Goal: Information Seeking & Learning: Learn about a topic

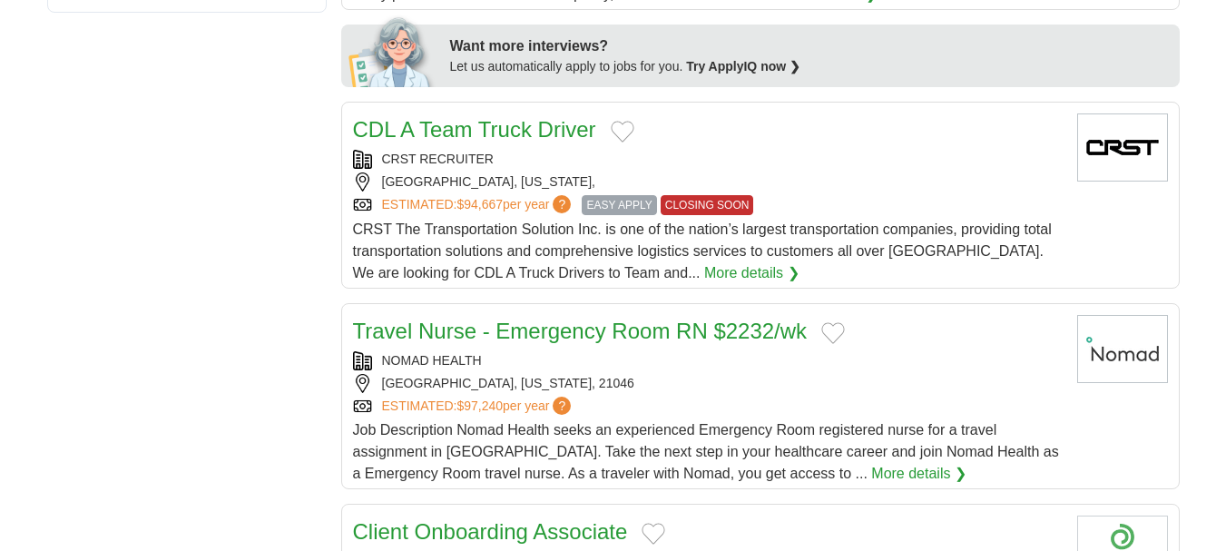
scroll to position [907, 0]
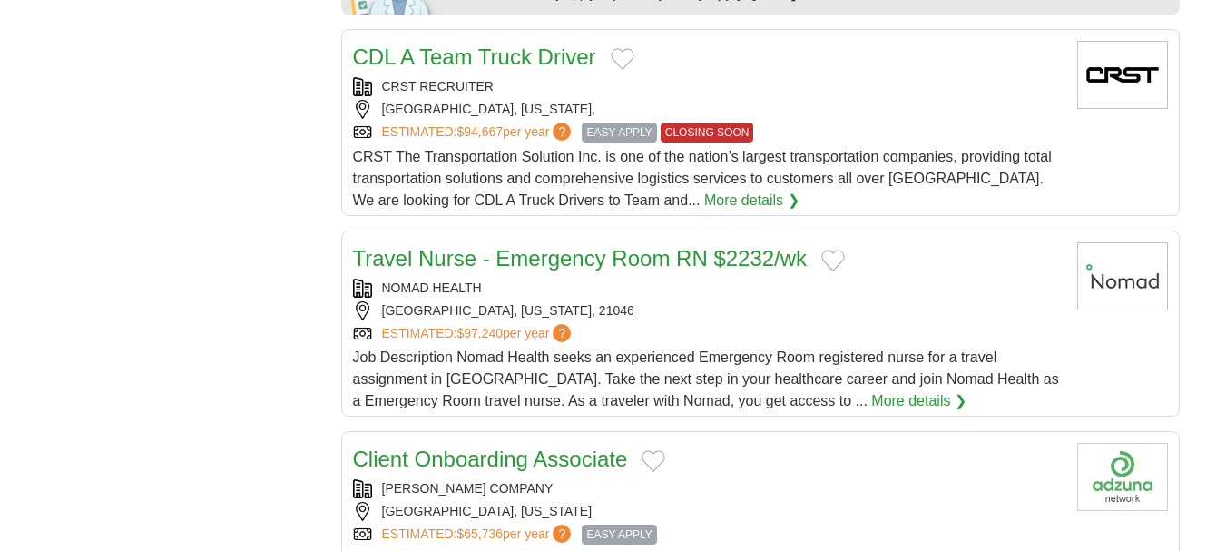
click at [231, 220] on div "**********" at bounding box center [613, 544] width 1132 height 2393
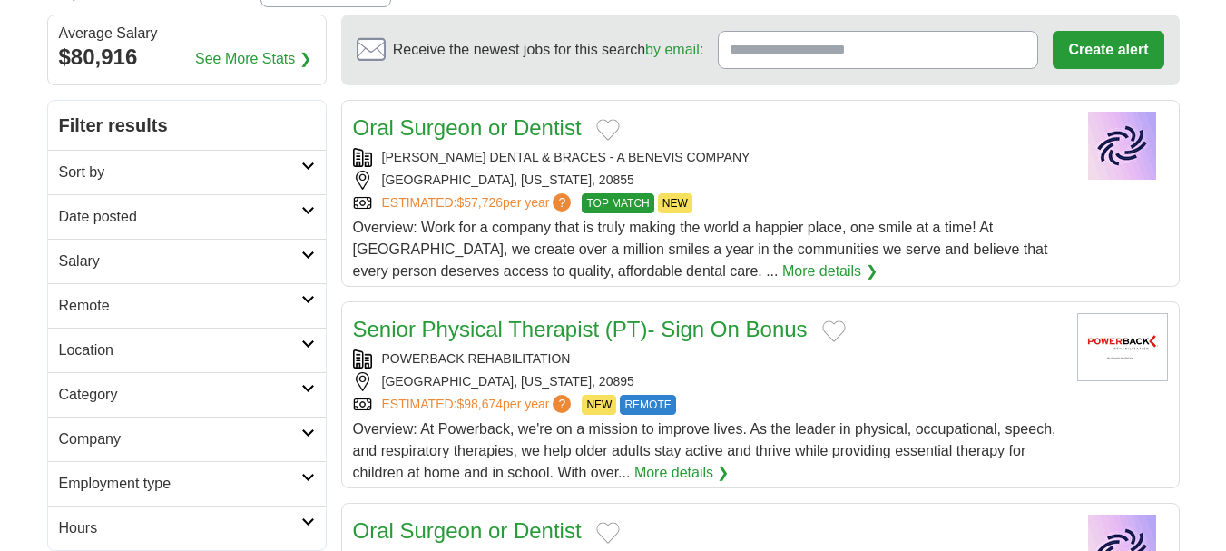
scroll to position [181, 0]
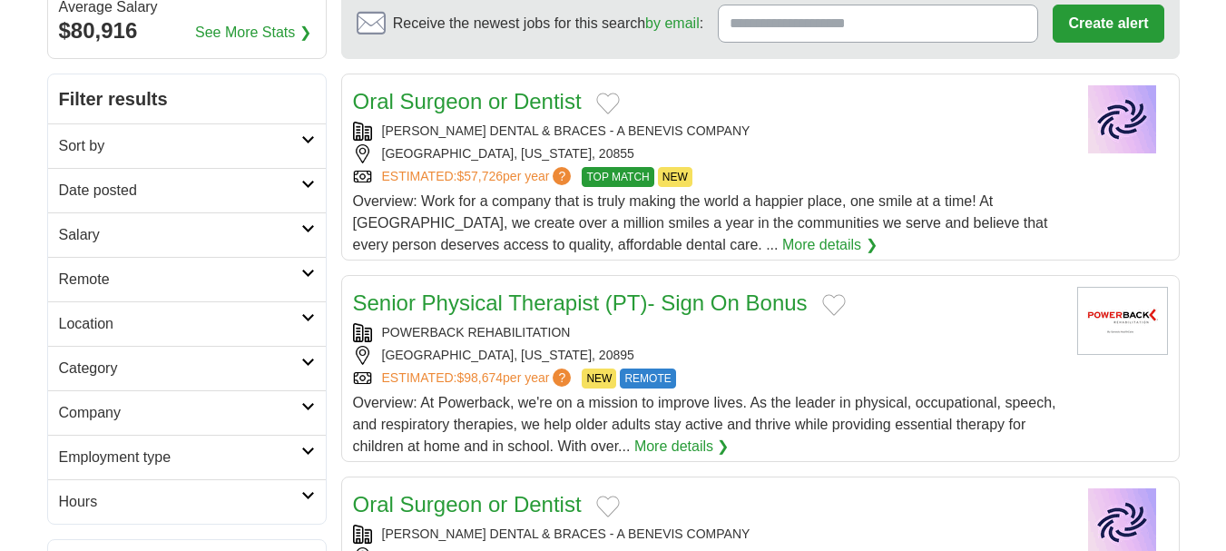
click at [313, 146] on link "Sort by" at bounding box center [187, 145] width 278 height 44
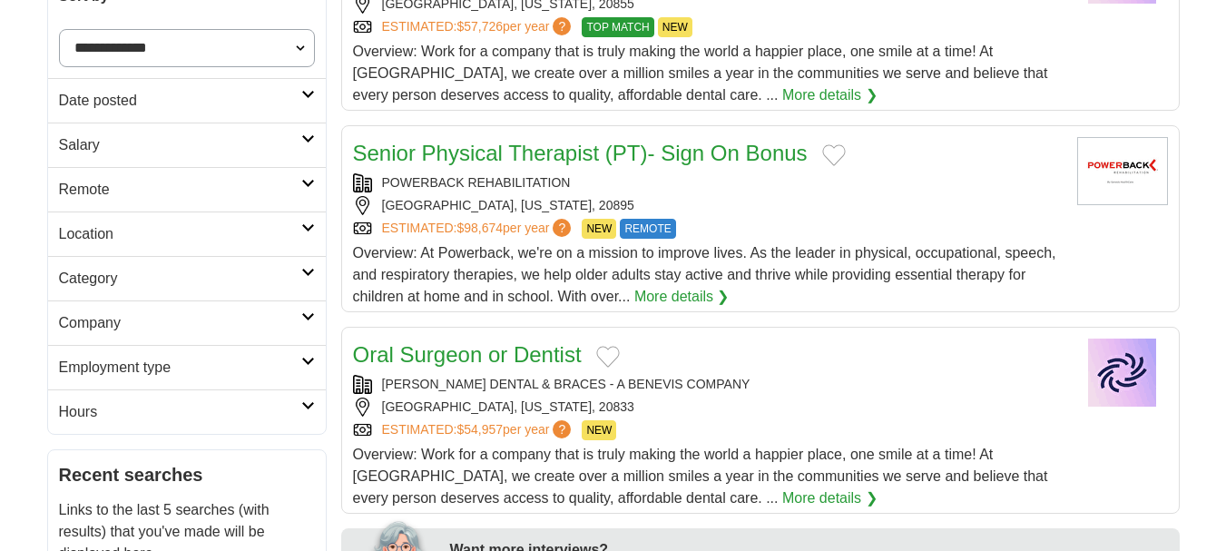
scroll to position [363, 0]
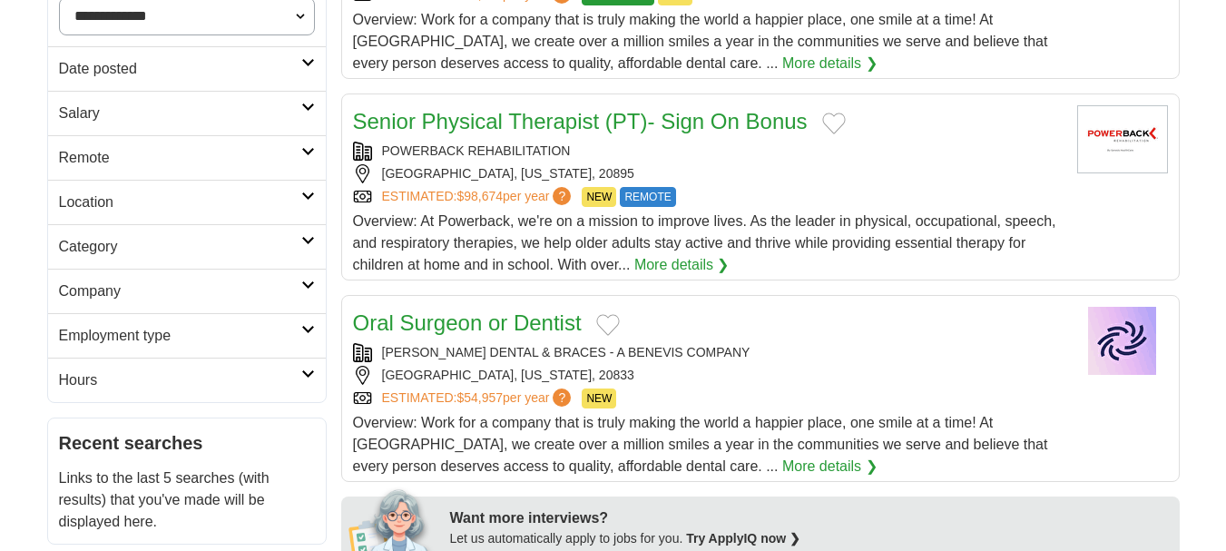
click at [308, 210] on link "Location" at bounding box center [187, 202] width 278 height 44
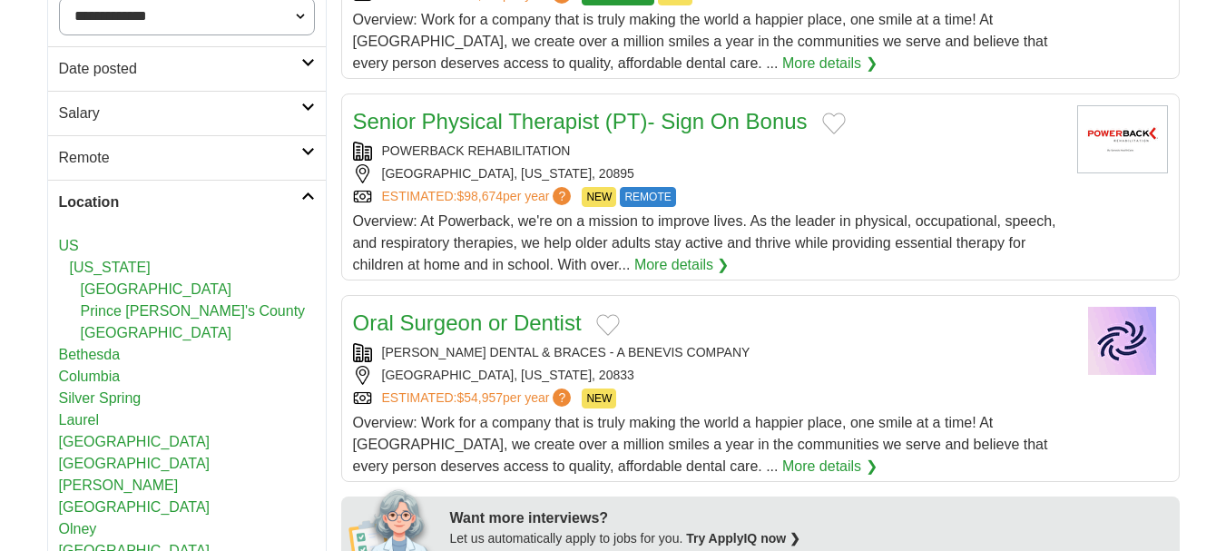
click at [128, 291] on link "[GEOGRAPHIC_DATA]" at bounding box center [157, 288] width 152 height 15
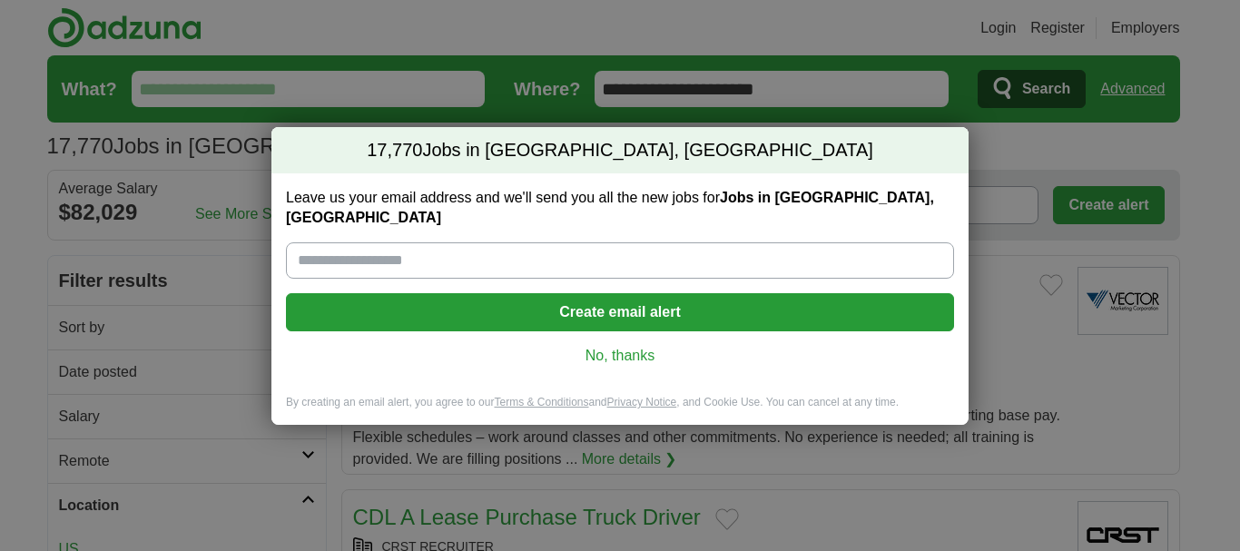
click at [609, 346] on link "No, thanks" at bounding box center [619, 356] width 639 height 20
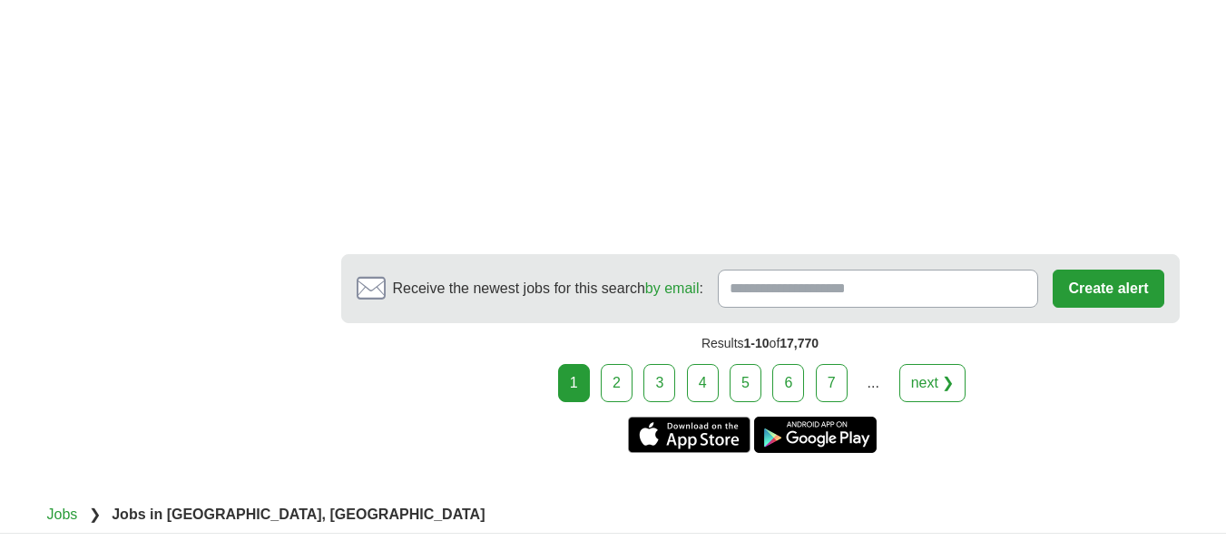
scroll to position [3448, 0]
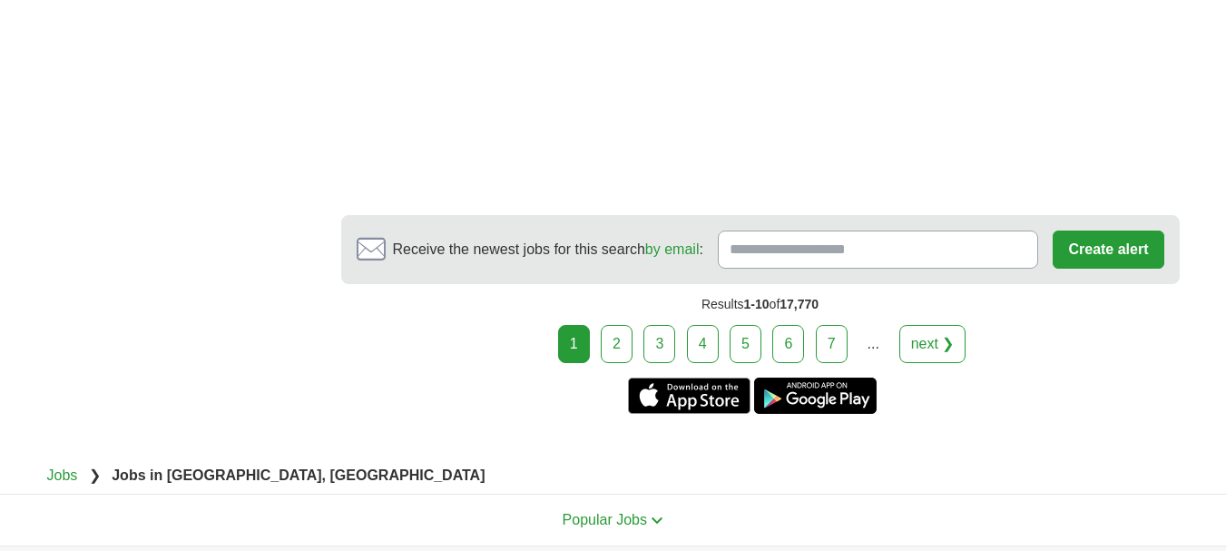
click at [618, 325] on link "2" at bounding box center [617, 344] width 32 height 38
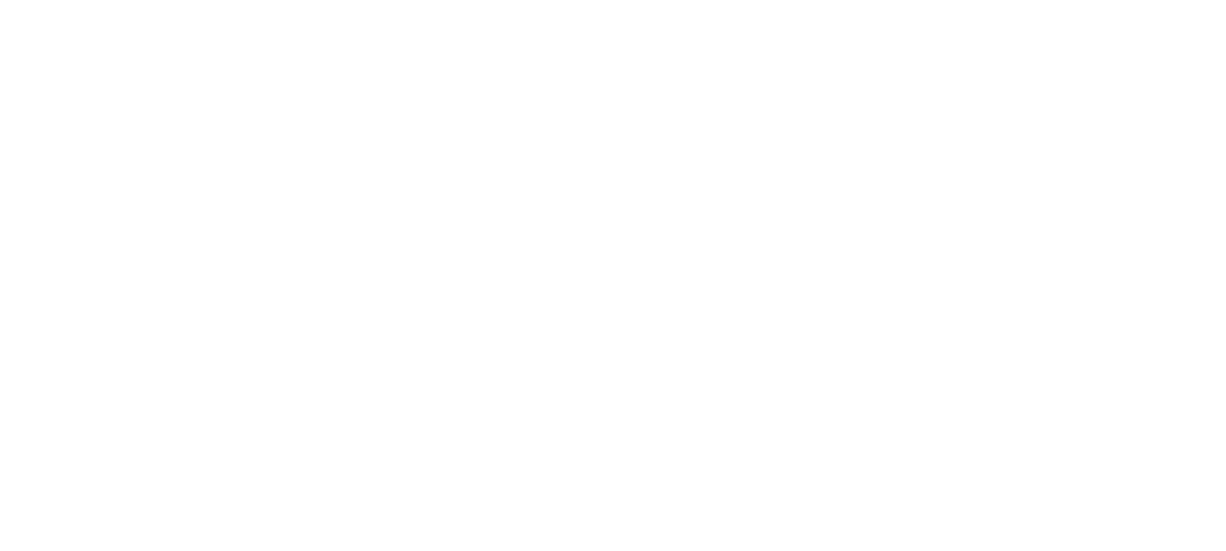
scroll to position [2904, 0]
